Goal: Task Accomplishment & Management: Complete application form

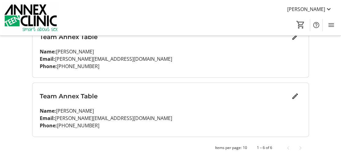
scroll to position [249, 0]
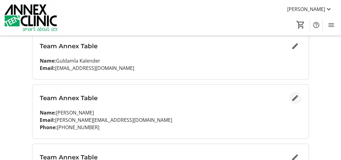
click at [295, 92] on span "Edit" at bounding box center [295, 98] width 12 height 12
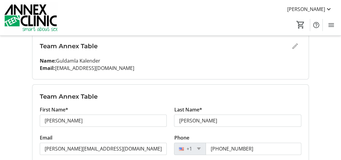
scroll to position [310, 0]
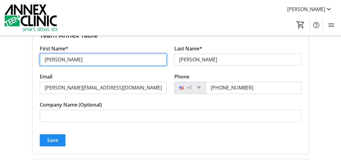
click at [54, 56] on input "[PERSON_NAME]" at bounding box center [103, 59] width 127 height 12
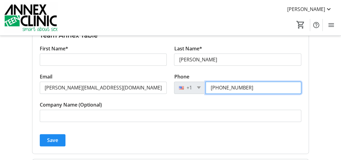
click at [234, 83] on tr-form-field "Phone [PHONE_NUMBER]" at bounding box center [237, 87] width 127 height 28
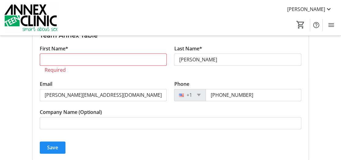
click at [234, 83] on tr-form-field "Phone [PHONE_NUMBER]" at bounding box center [237, 94] width 127 height 28
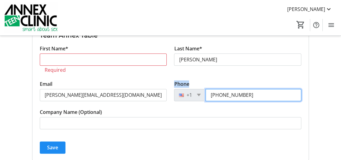
click at [230, 89] on input "[PHONE_NUMBER]" at bounding box center [253, 95] width 96 height 12
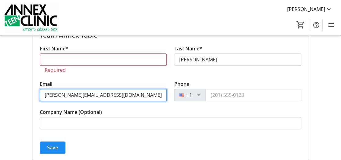
click at [94, 89] on input "[PERSON_NAME][EMAIL_ADDRESS][DOMAIN_NAME]" at bounding box center [103, 95] width 127 height 12
click at [93, 89] on input "[PERSON_NAME][EMAIL_ADDRESS][DOMAIN_NAME]" at bounding box center [103, 95] width 127 height 12
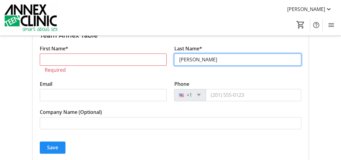
click at [179, 58] on input "[PERSON_NAME]" at bounding box center [237, 59] width 127 height 12
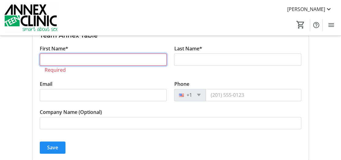
click at [103, 60] on input "First Name*" at bounding box center [103, 59] width 127 height 12
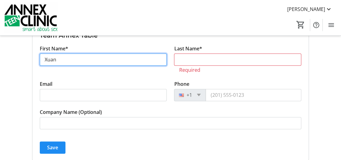
type input "Xuan"
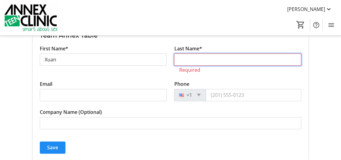
click at [202, 56] on input "Last Name*" at bounding box center [237, 59] width 127 height 12
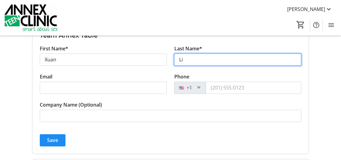
type input "Li"
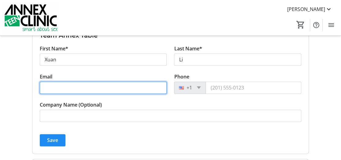
click at [119, 82] on input "Email" at bounding box center [103, 88] width 127 height 12
paste input "[EMAIL_ADDRESS][DOMAIN_NAME]"
type input "[EMAIL_ADDRESS][DOMAIN_NAME]"
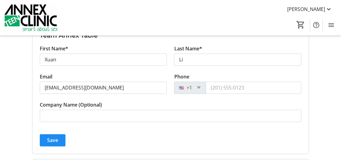
click at [53, 135] on span "submit" at bounding box center [53, 140] width 26 height 15
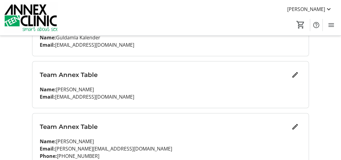
scroll to position [303, 0]
